Goal: Transaction & Acquisition: Purchase product/service

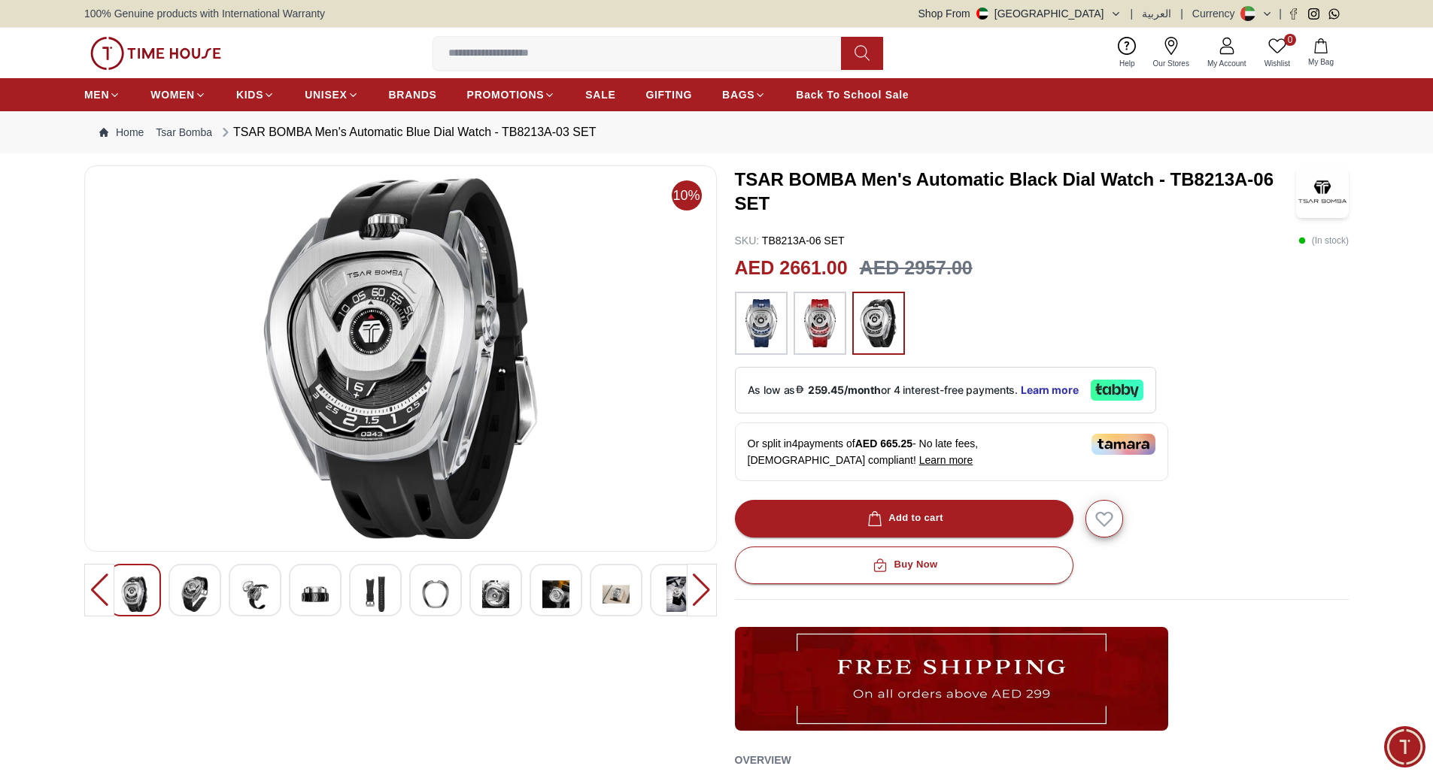
drag, startPoint x: 0, startPoint y: 0, endPoint x: 196, endPoint y: 49, distance: 202.3
click at [196, 50] on img at bounding box center [155, 53] width 131 height 33
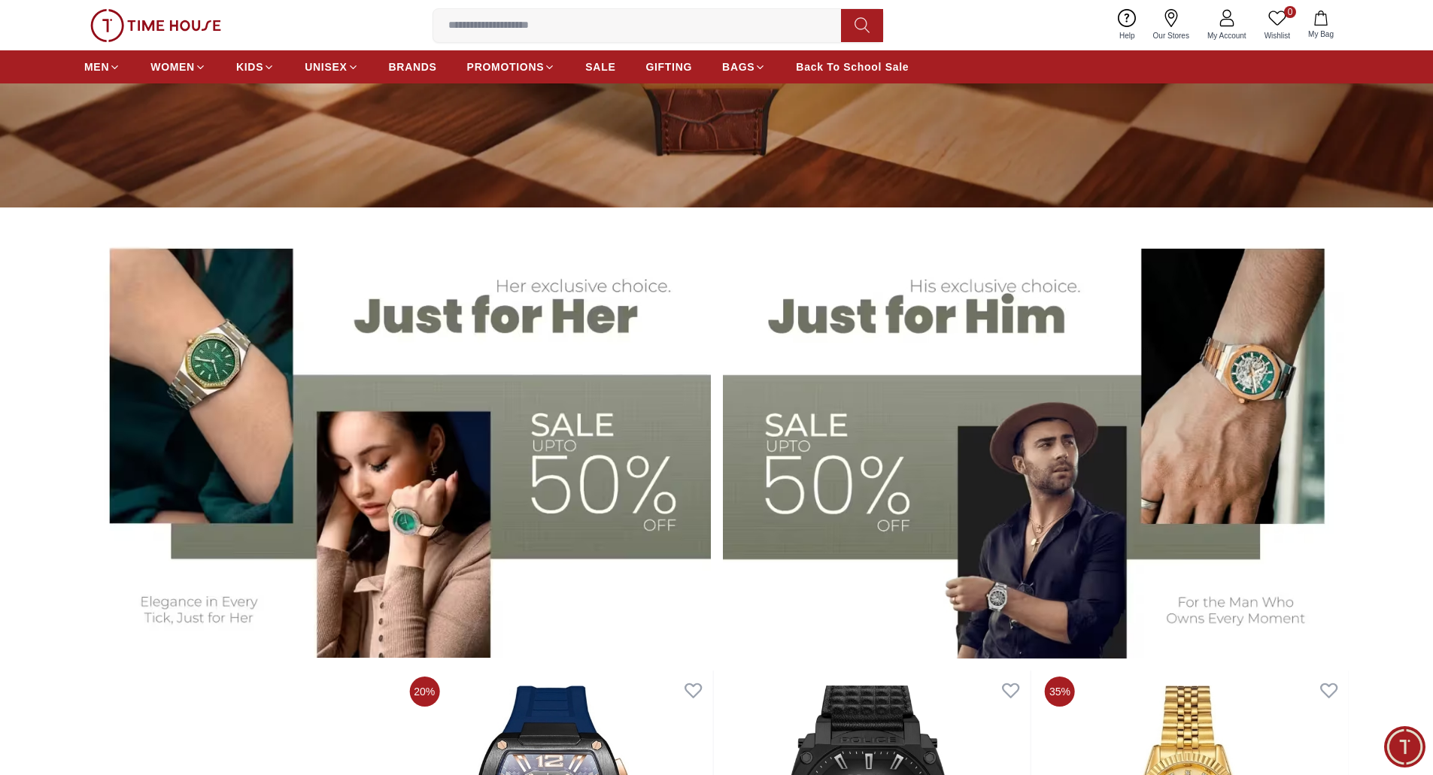
scroll to position [354, 0]
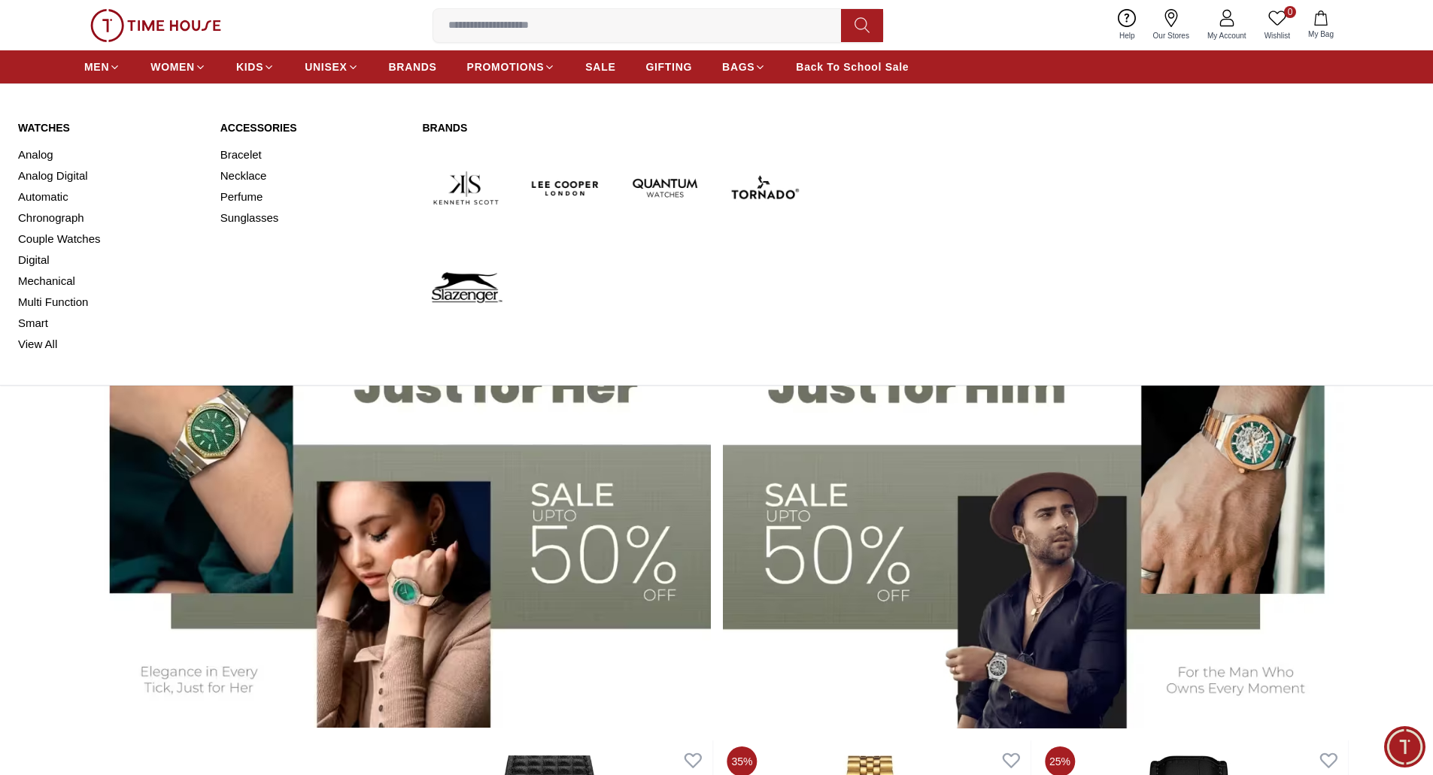
click at [50, 126] on link "Watches" at bounding box center [110, 127] width 184 height 15
